Goal: Task Accomplishment & Management: Use online tool/utility

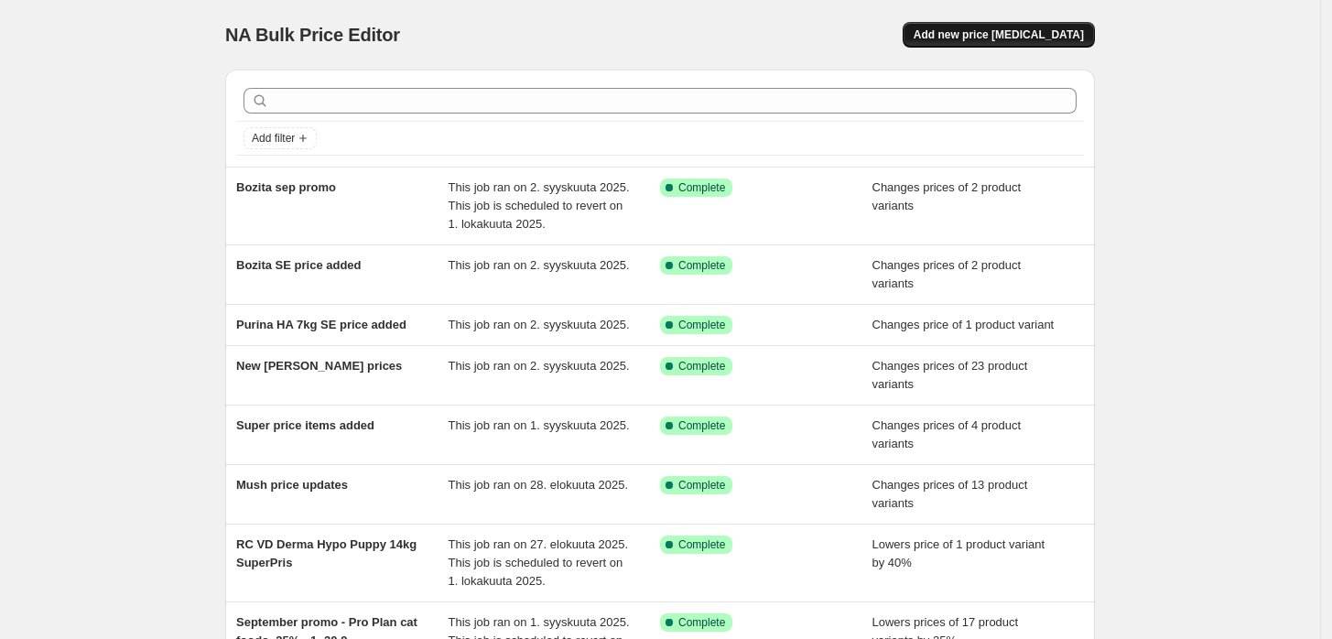
click at [965, 36] on span "Add new price [MEDICAL_DATA]" at bounding box center [999, 34] width 170 height 15
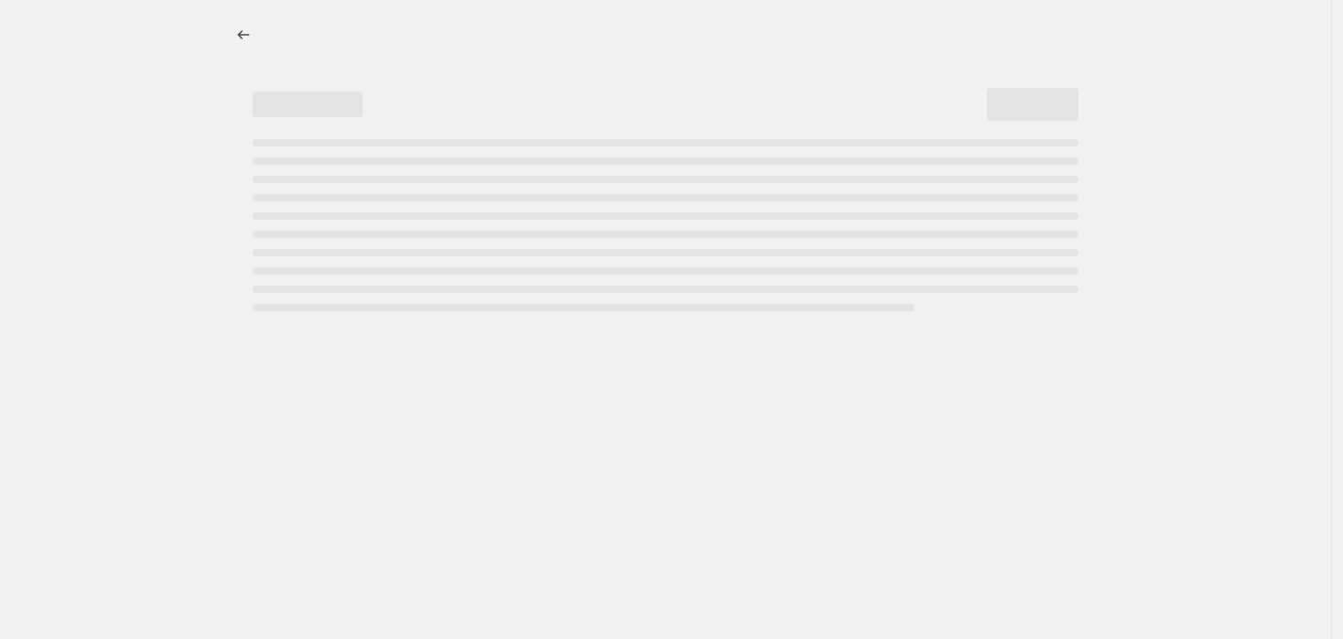
select select "percentage"
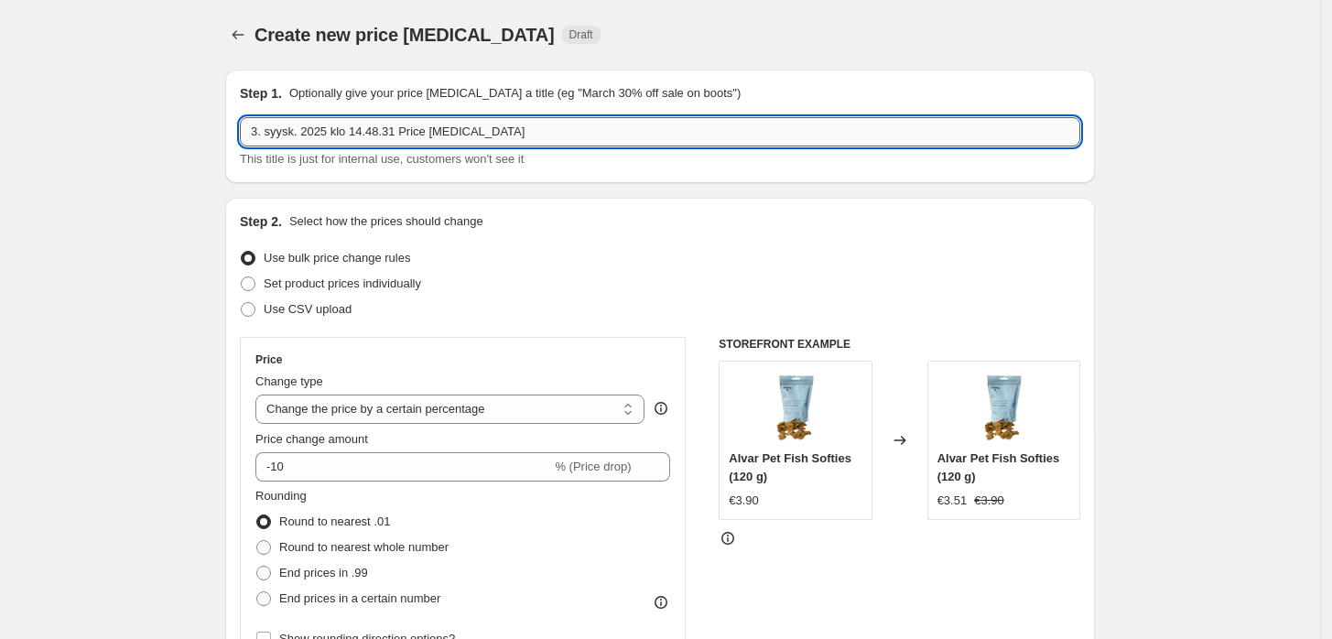
click at [557, 137] on input "3. syysk. 2025 klo 14.48.31 Price [MEDICAL_DATA]" at bounding box center [660, 131] width 841 height 29
paste input "September promo - RC breed food -20% - 15.-30.9."
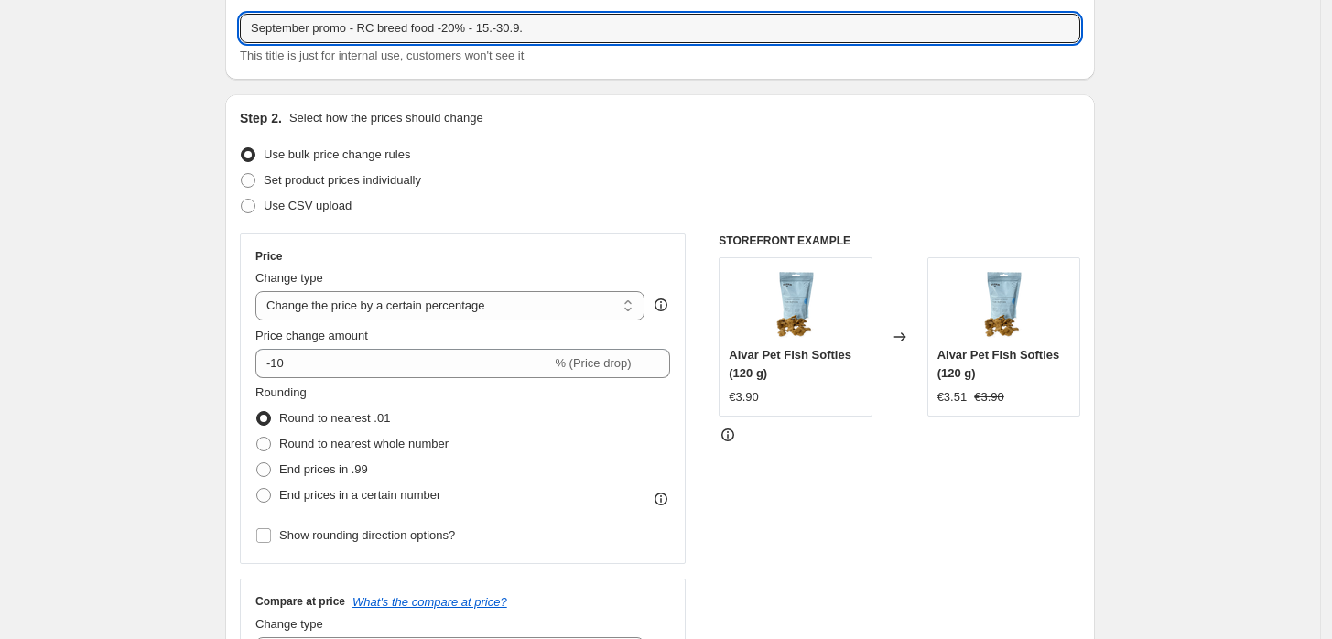
scroll to position [147, 0]
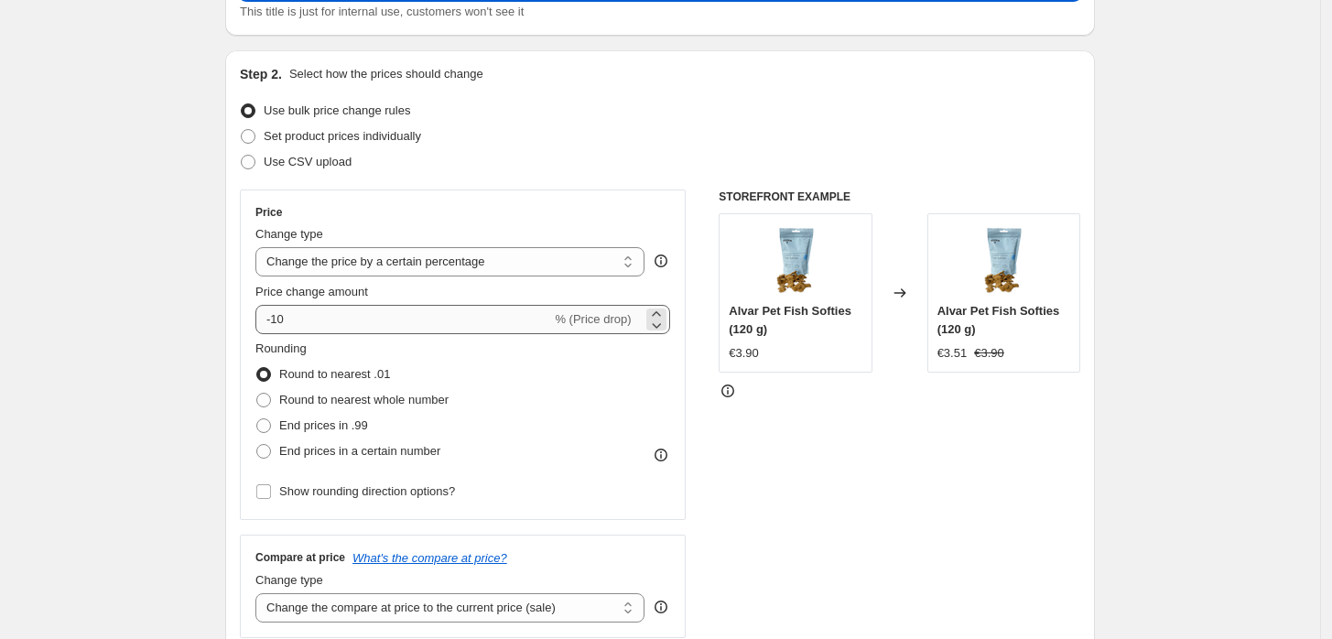
type input "September promo - RC breed food -20% - 15.-30.9."
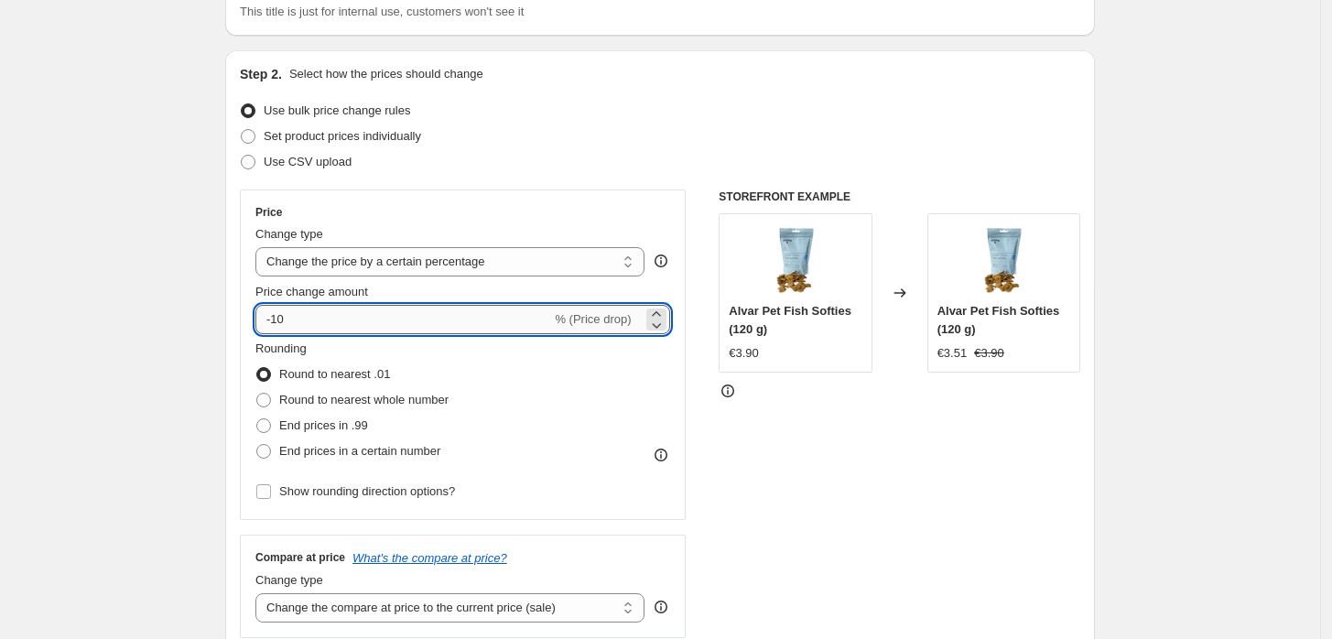
click at [474, 320] on input "-10" at bounding box center [403, 319] width 296 height 29
type input "-1"
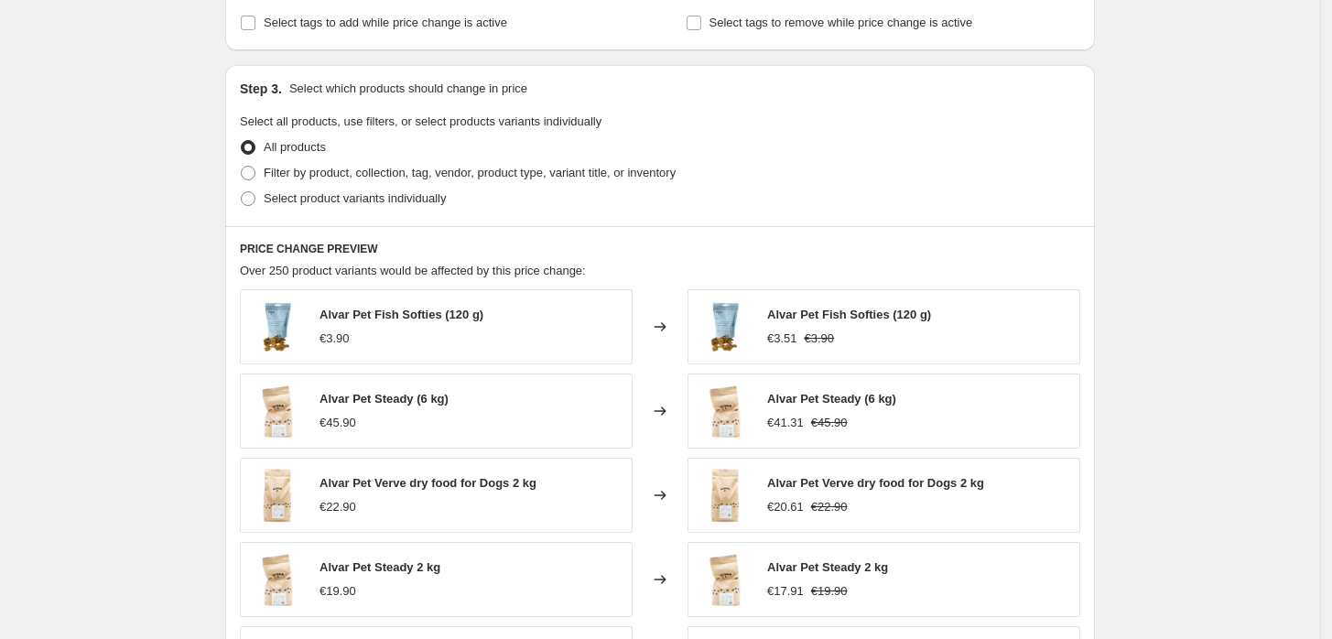
scroll to position [787, 0]
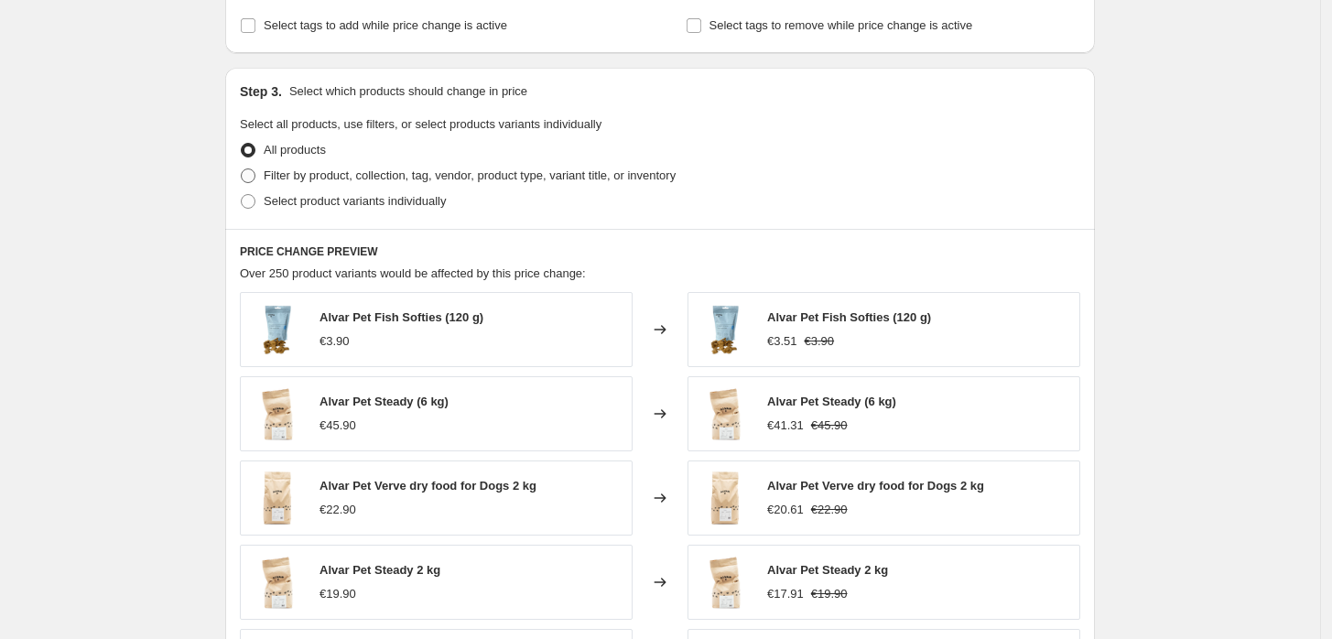
type input "-20"
click at [491, 178] on span "Filter by product, collection, tag, vendor, product type, variant title, or inv…" at bounding box center [470, 175] width 412 height 14
click at [242, 169] on input "Filter by product, collection, tag, vendor, product type, variant title, or inv…" at bounding box center [241, 168] width 1 height 1
radio input "true"
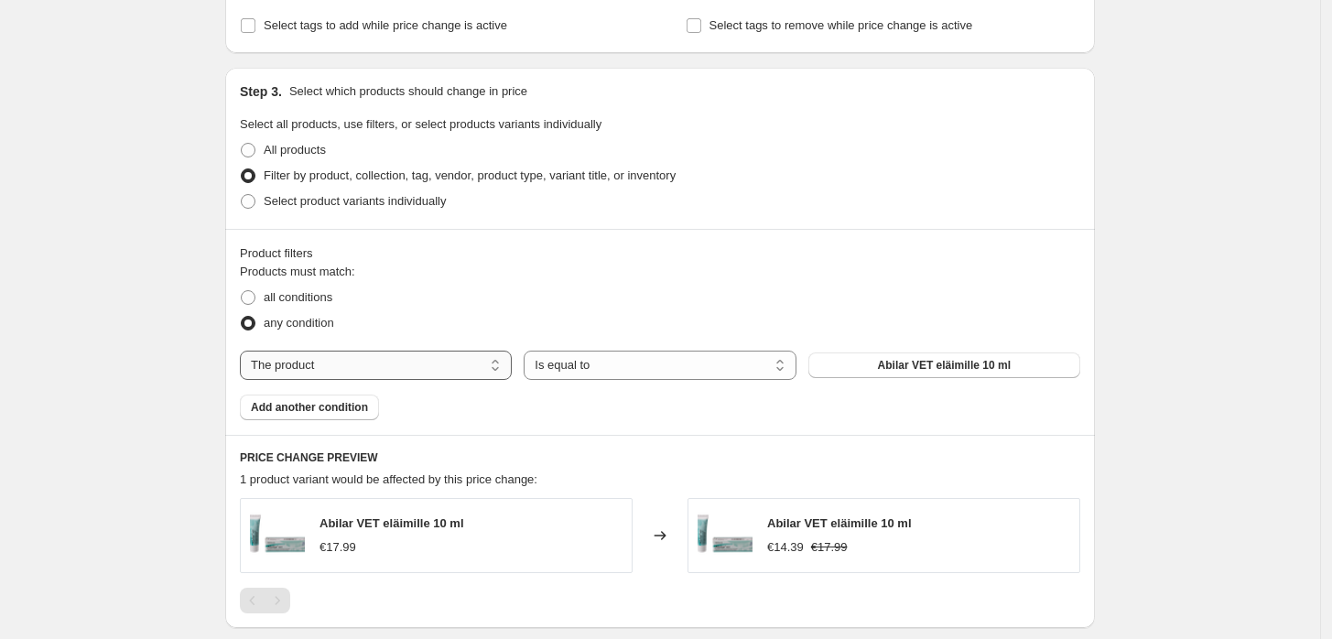
click at [430, 358] on select "The product The product's collection The product's tag The product's vendor The…" at bounding box center [376, 365] width 272 height 29
select select "collection"
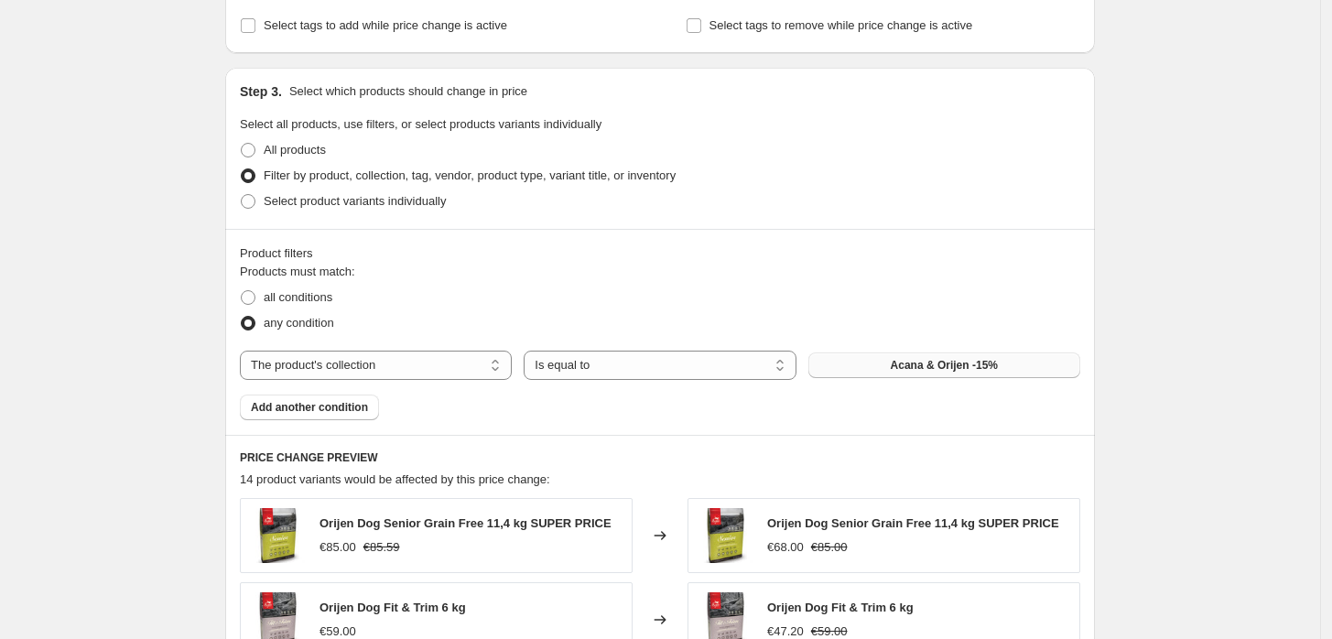
click at [927, 371] on span "Acana & Orijen -15%" at bounding box center [944, 365] width 107 height 15
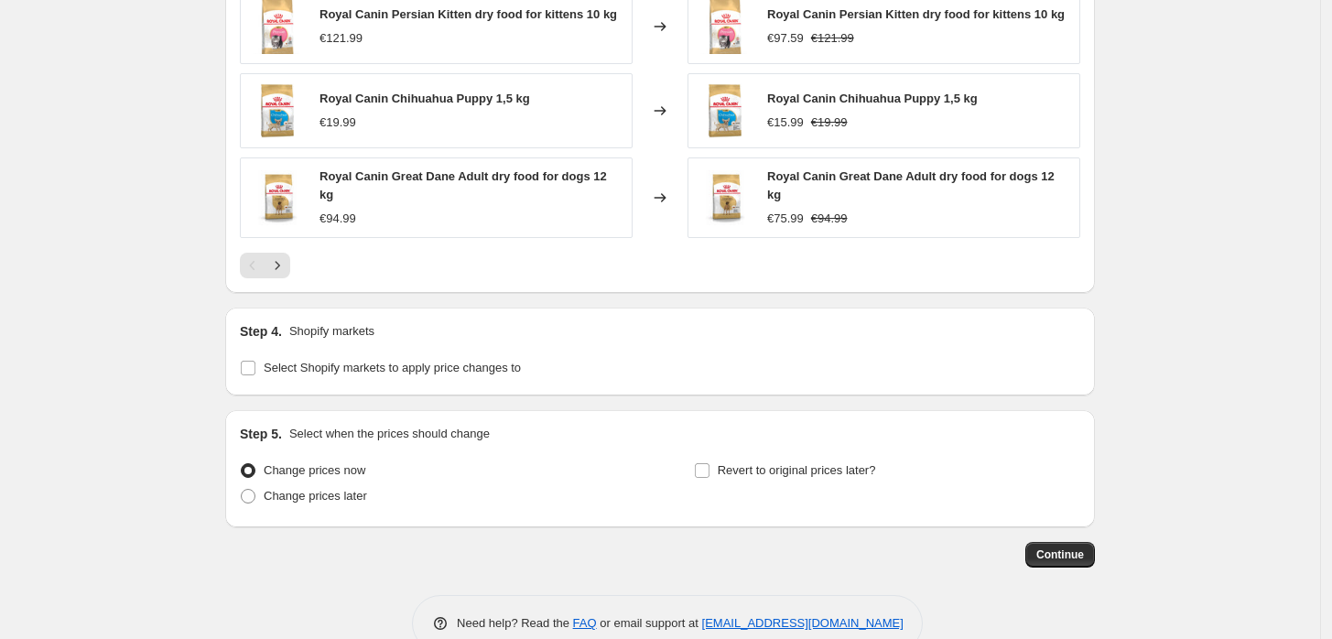
scroll to position [1500, 0]
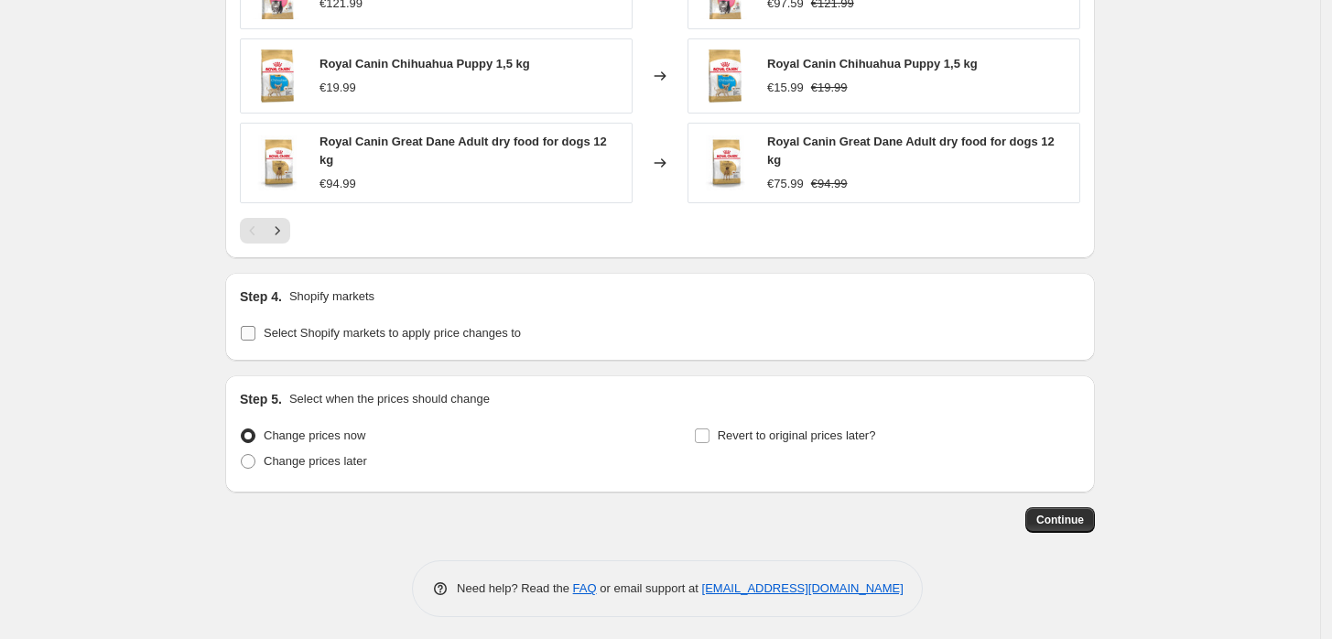
click at [498, 327] on span "Select Shopify markets to apply price changes to" at bounding box center [392, 333] width 257 height 14
click at [255, 327] on input "Select Shopify markets to apply price changes to" at bounding box center [248, 333] width 15 height 15
checkbox input "true"
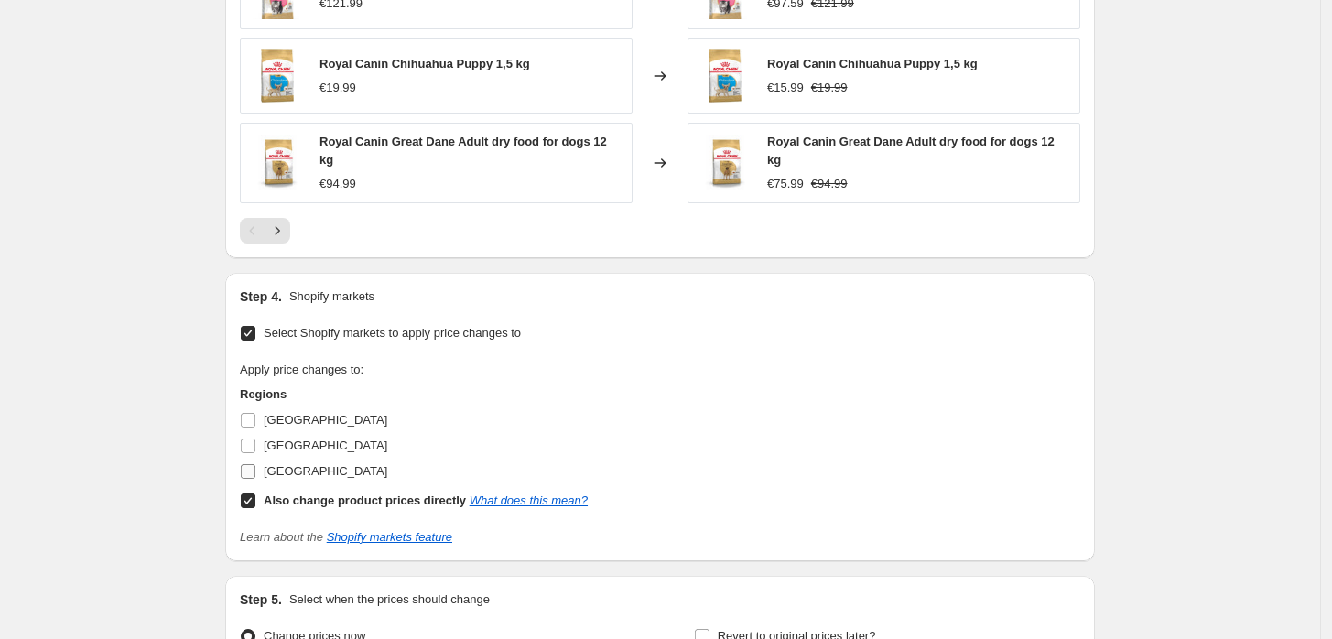
click at [288, 467] on span "[GEOGRAPHIC_DATA]" at bounding box center [326, 471] width 124 height 14
click at [255, 467] on input "[GEOGRAPHIC_DATA]" at bounding box center [248, 471] width 15 height 15
checkbox input "true"
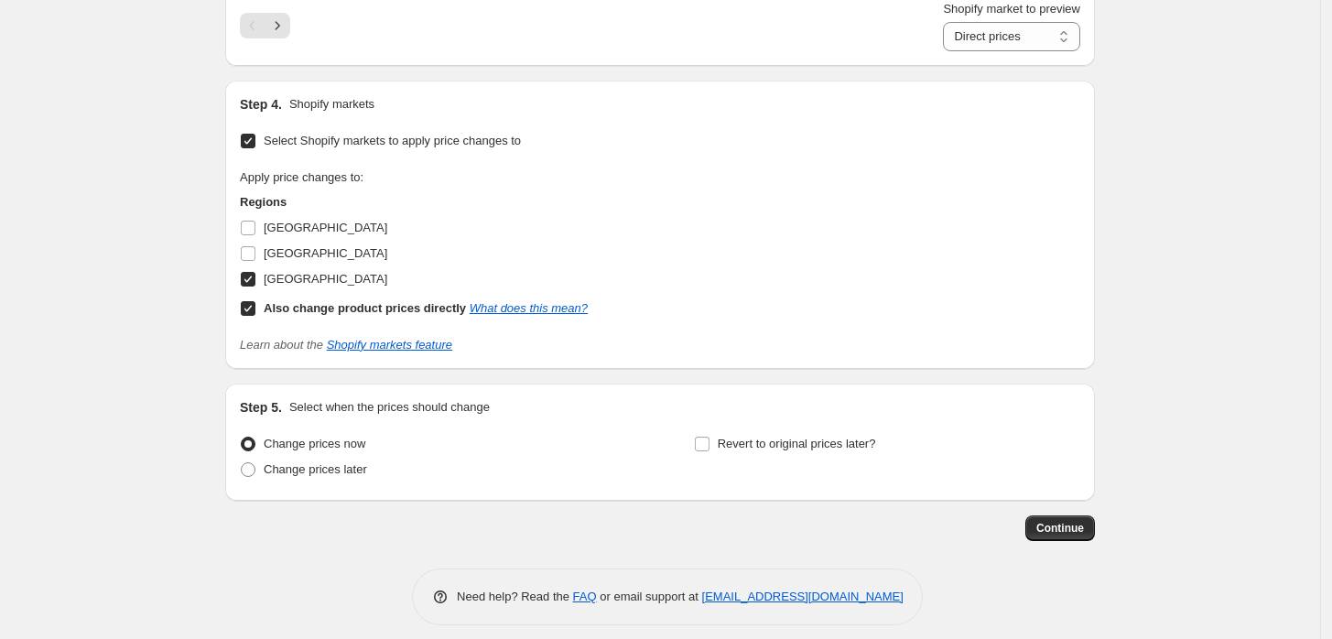
scroll to position [1725, 0]
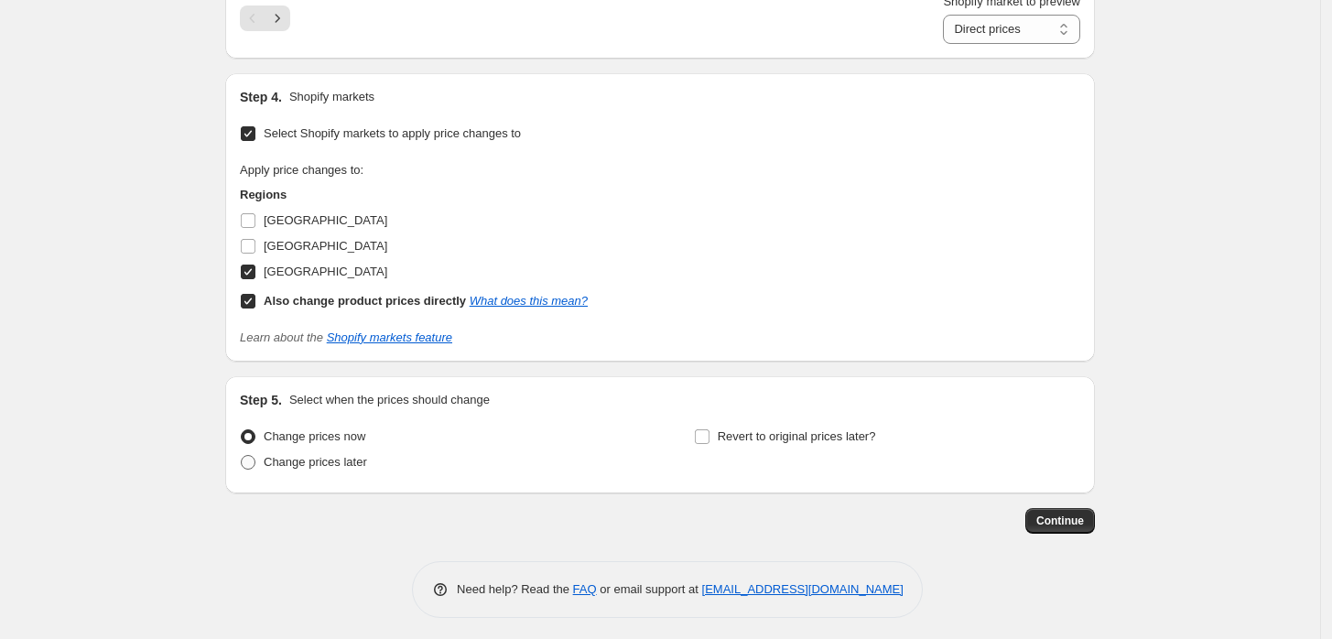
click at [337, 463] on span "Change prices later" at bounding box center [315, 462] width 103 height 14
click at [242, 456] on input "Change prices later" at bounding box center [241, 455] width 1 height 1
radio input "true"
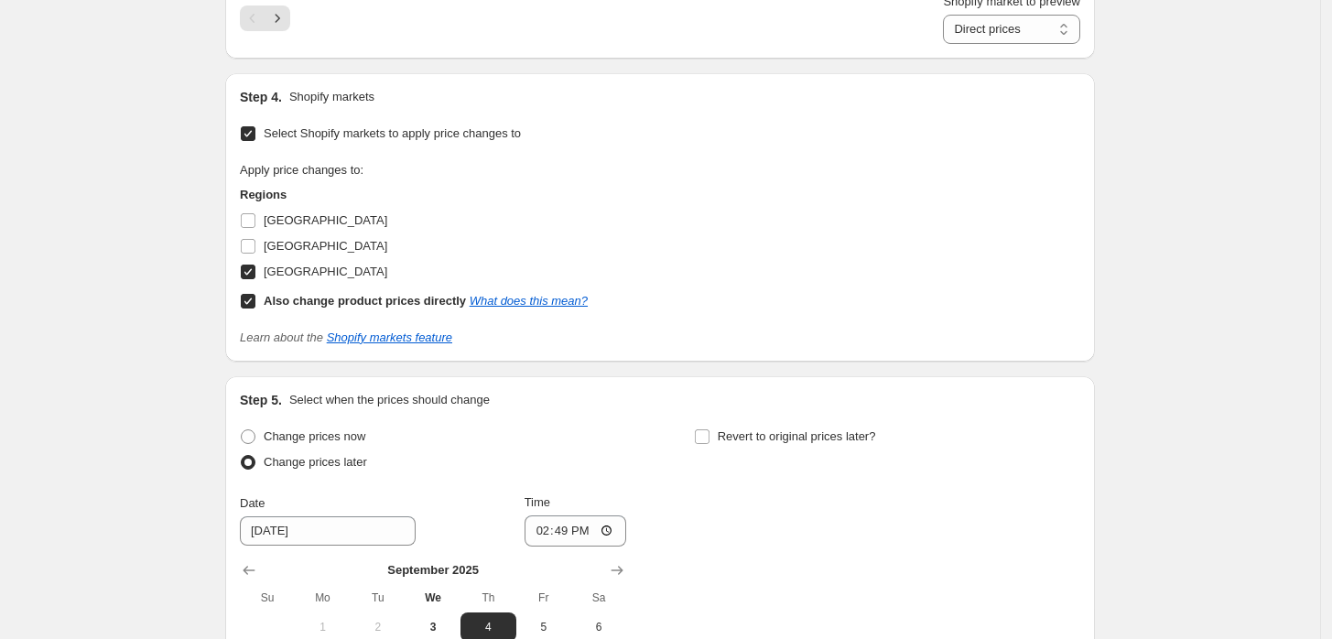
scroll to position [2038, 0]
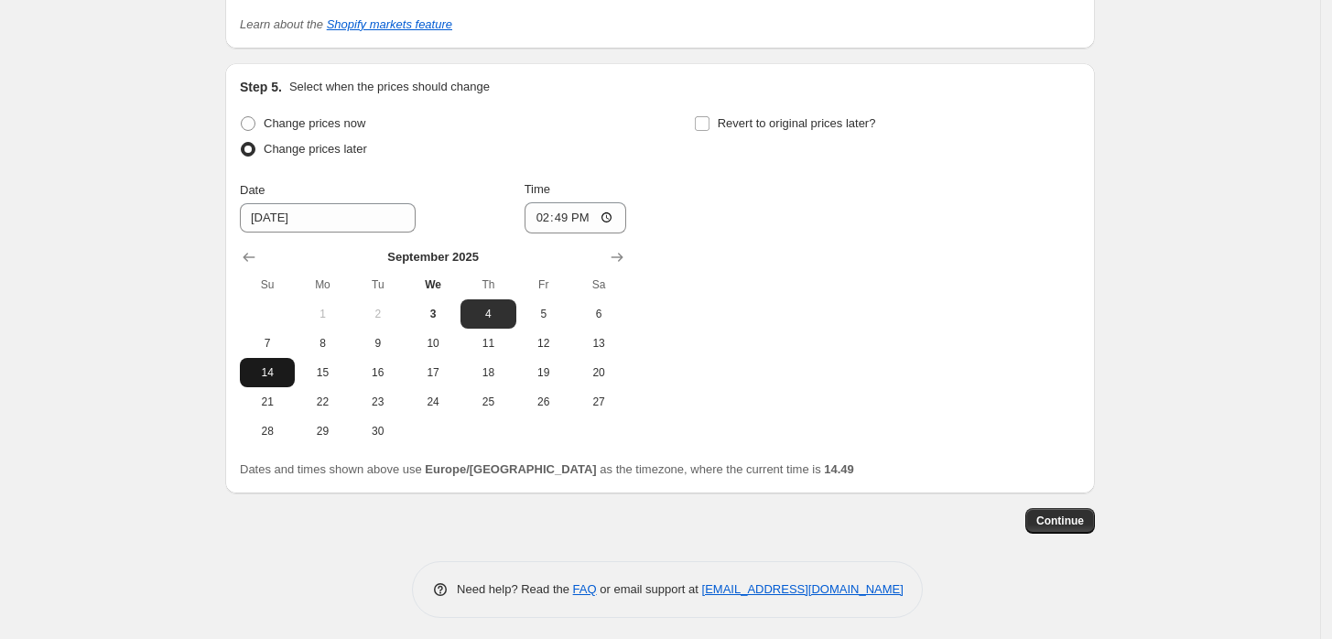
click at [284, 365] on span "14" at bounding box center [267, 372] width 40 height 15
type input "[DATE]"
click at [577, 210] on input "14:49" at bounding box center [576, 217] width 103 height 31
type input "23:59"
click at [741, 121] on span "Revert to original prices later?" at bounding box center [797, 123] width 158 height 14
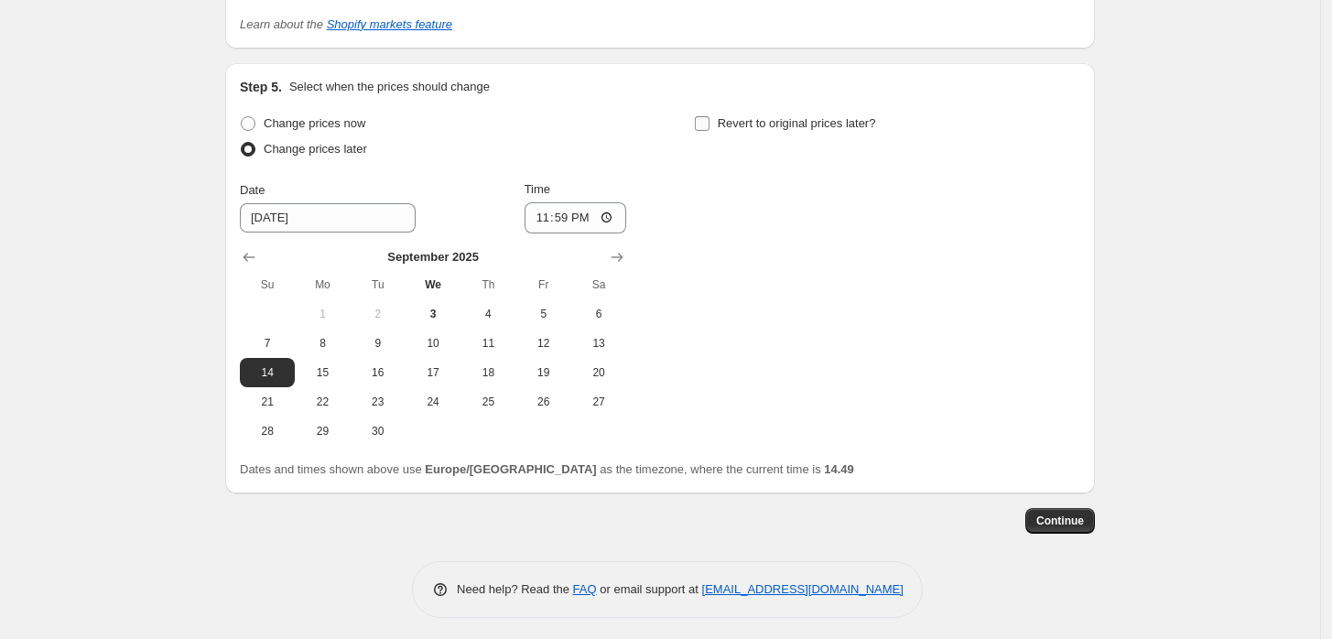
click at [710, 121] on input "Revert to original prices later?" at bounding box center [702, 123] width 15 height 15
checkbox input "true"
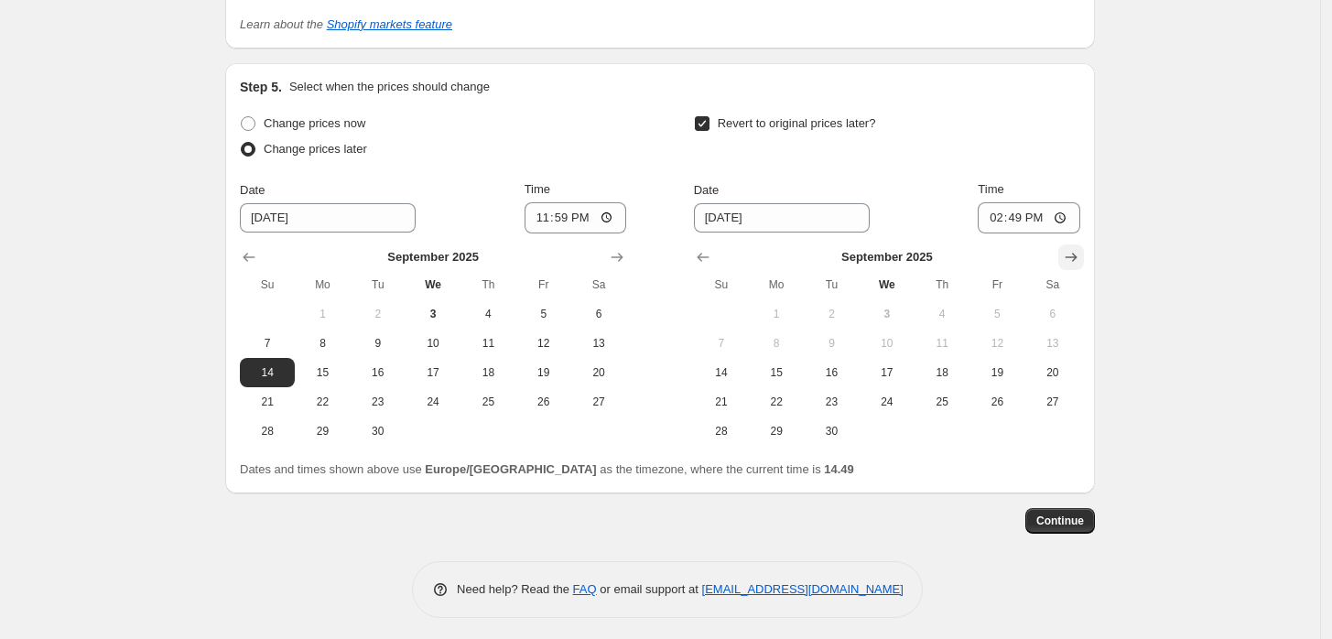
click at [1084, 259] on button "Show next month, October 2025" at bounding box center [1071, 257] width 26 height 26
click at [887, 312] on span "1" at bounding box center [887, 314] width 40 height 15
type input "[DATE]"
click at [1035, 214] on input "14:49" at bounding box center [1029, 217] width 103 height 31
click at [1018, 212] on input "14:49" at bounding box center [1029, 217] width 103 height 31
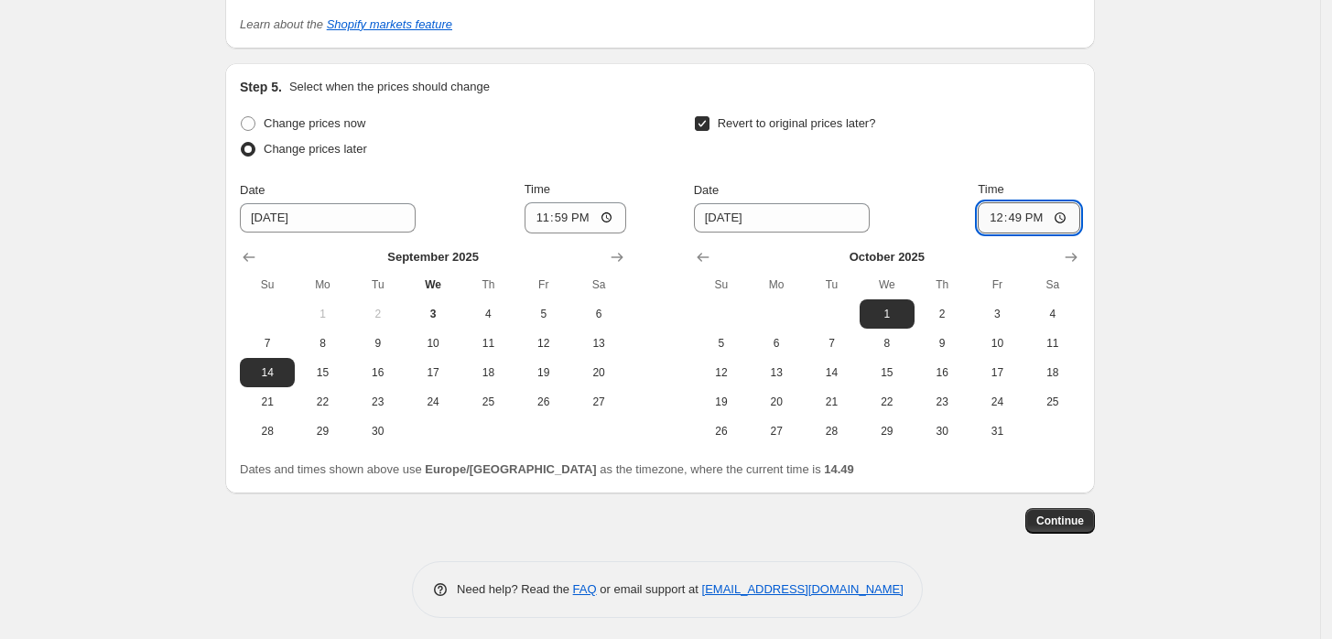
type input "12:00"
click at [1071, 515] on span "Continue" at bounding box center [1060, 521] width 48 height 15
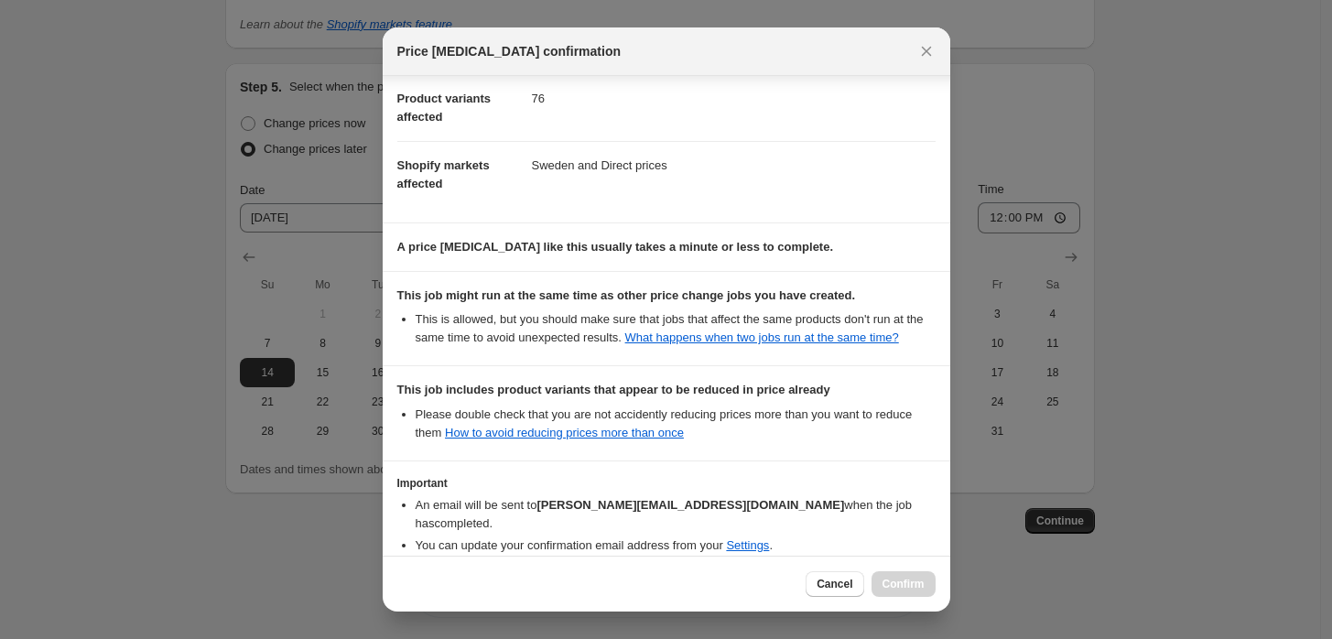
scroll to position [307, 0]
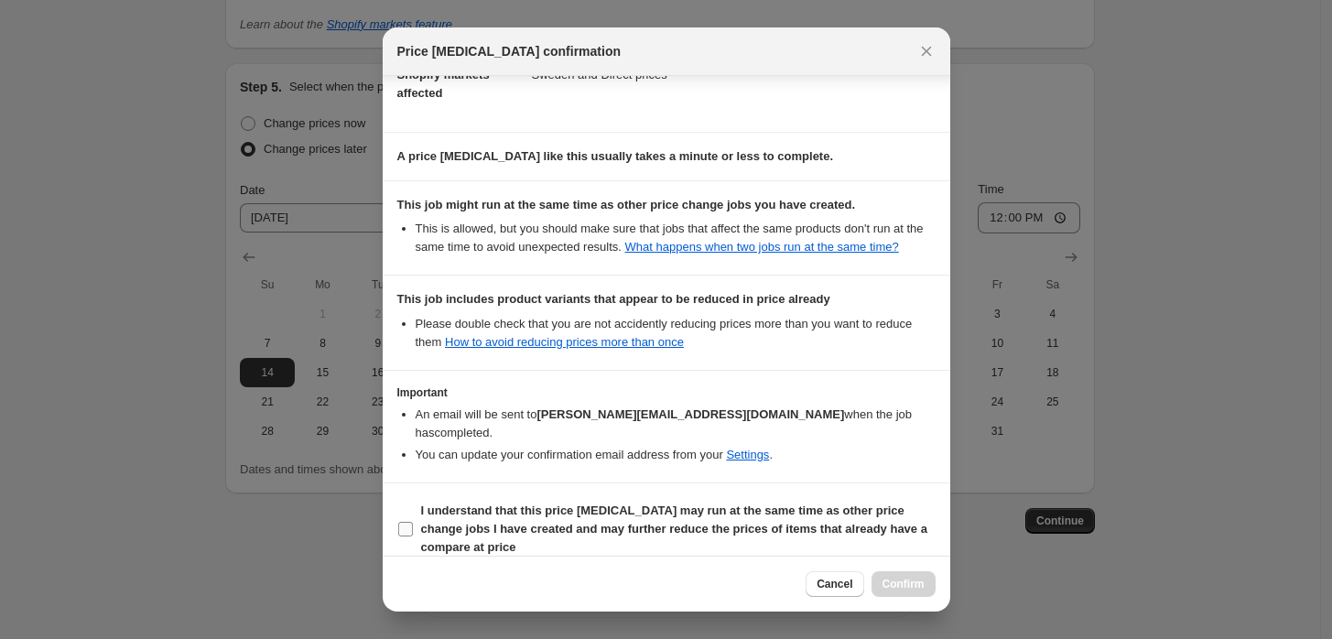
click at [727, 504] on b "I understand that this price [MEDICAL_DATA] may run at the same time as other p…" at bounding box center [674, 529] width 506 height 50
click at [413, 522] on input "I understand that this price [MEDICAL_DATA] may run at the same time as other p…" at bounding box center [405, 529] width 15 height 15
checkbox input "true"
click at [930, 583] on button "Confirm" at bounding box center [904, 584] width 64 height 26
